Goal: Information Seeking & Learning: Learn about a topic

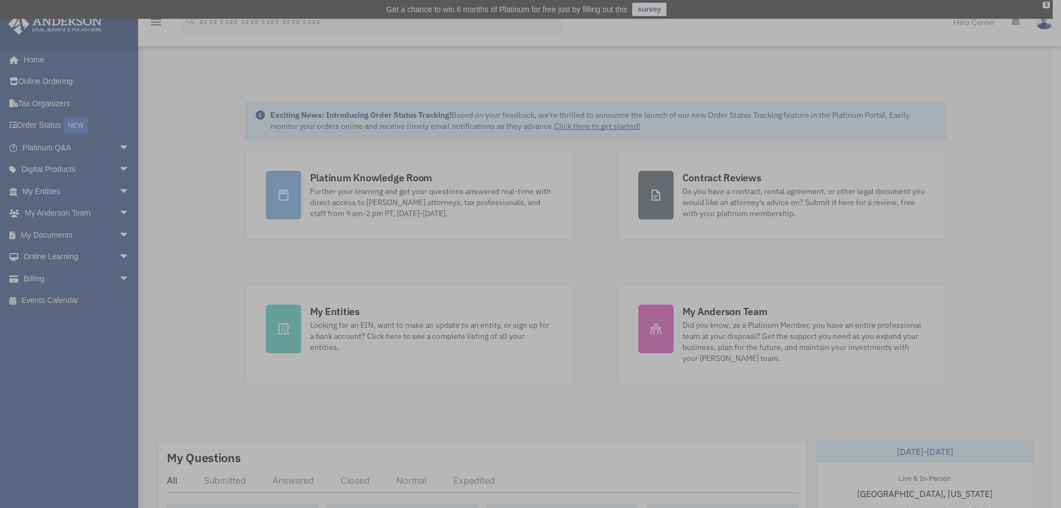
click at [412, 189] on img at bounding box center [527, 254] width 271 height 271
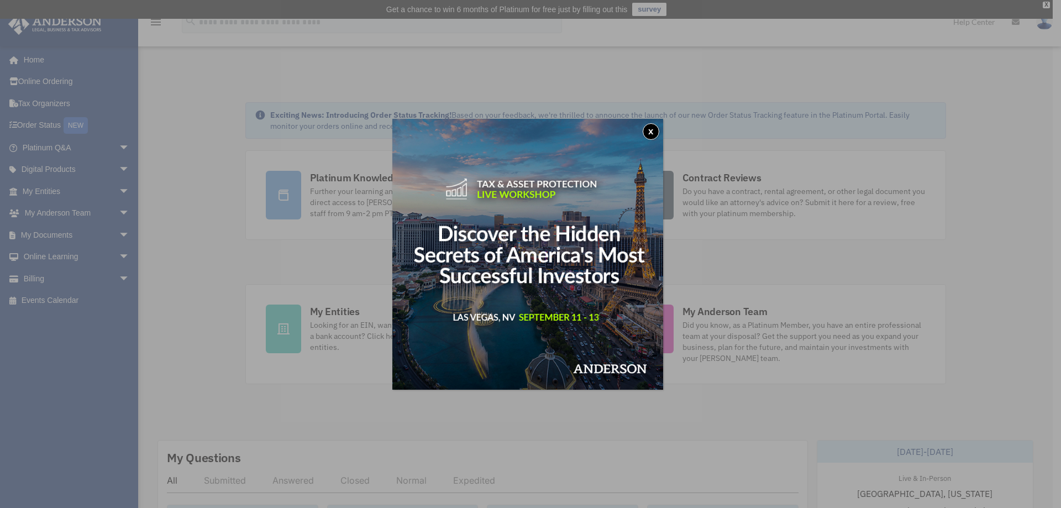
drag, startPoint x: 658, startPoint y: 129, endPoint x: 610, endPoint y: 139, distance: 49.1
click at [658, 130] on button "x" at bounding box center [651, 131] width 17 height 17
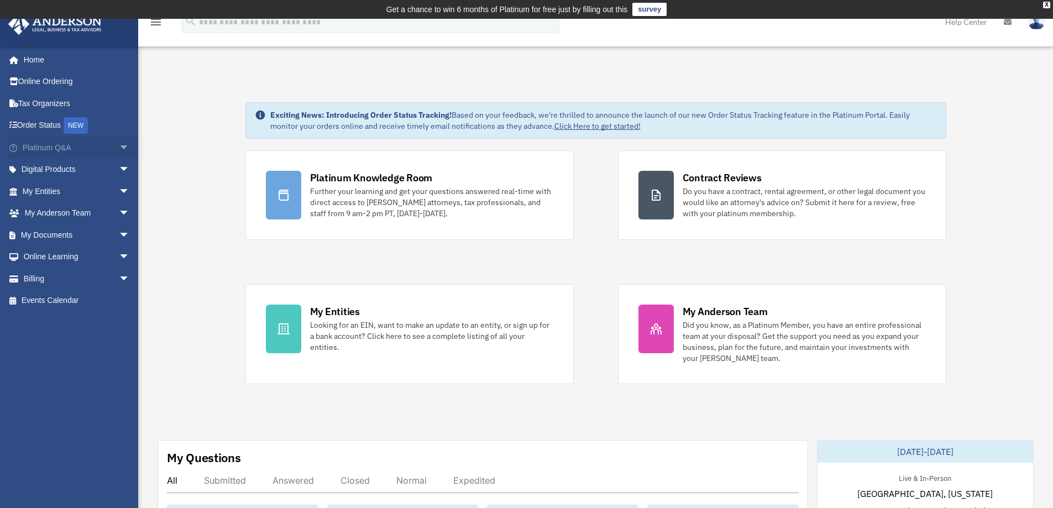
click at [57, 145] on link "Platinum Q&A arrow_drop_down" at bounding box center [77, 147] width 139 height 22
click at [119, 146] on span "arrow_drop_down" at bounding box center [130, 147] width 22 height 23
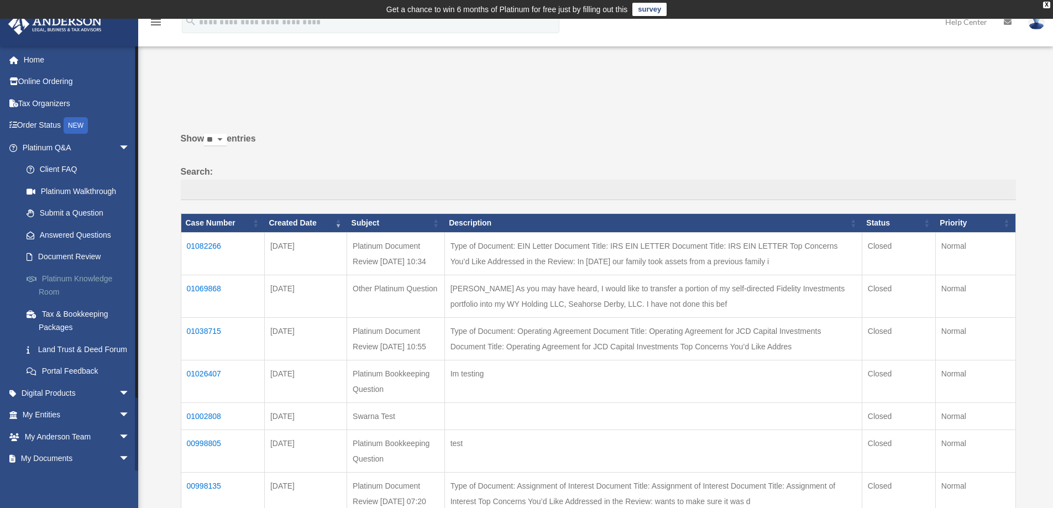
click at [75, 279] on link "Platinum Knowledge Room" at bounding box center [80, 284] width 131 height 35
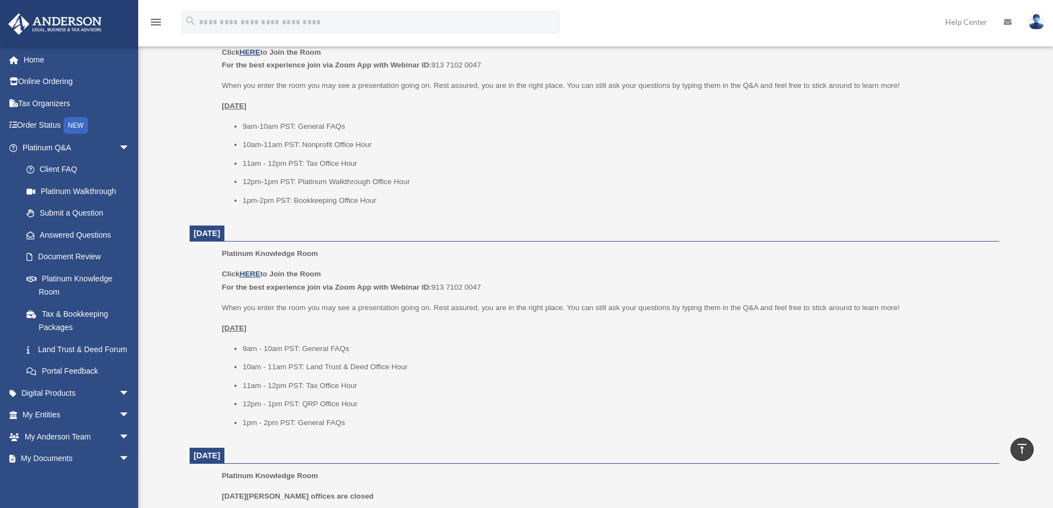
scroll to position [680, 0]
